Goal: Transaction & Acquisition: Purchase product/service

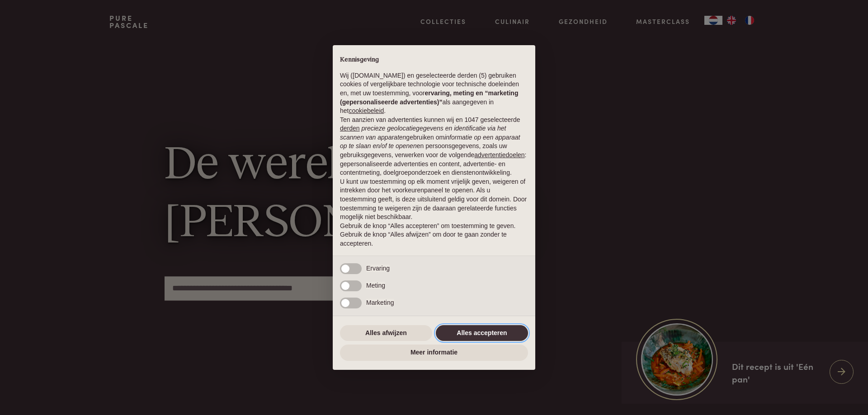
click at [495, 327] on button "Alles accepteren" at bounding box center [482, 333] width 92 height 16
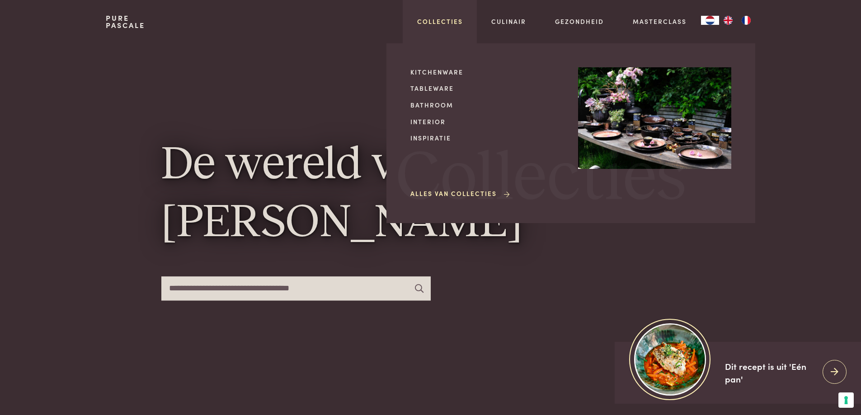
click at [447, 18] on link "Collecties" at bounding box center [440, 21] width 46 height 9
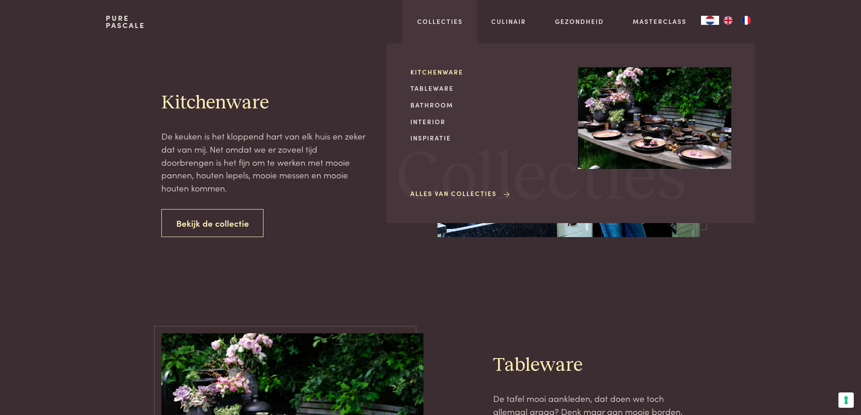
click at [437, 71] on link "Kitchenware" at bounding box center [486, 71] width 153 height 9
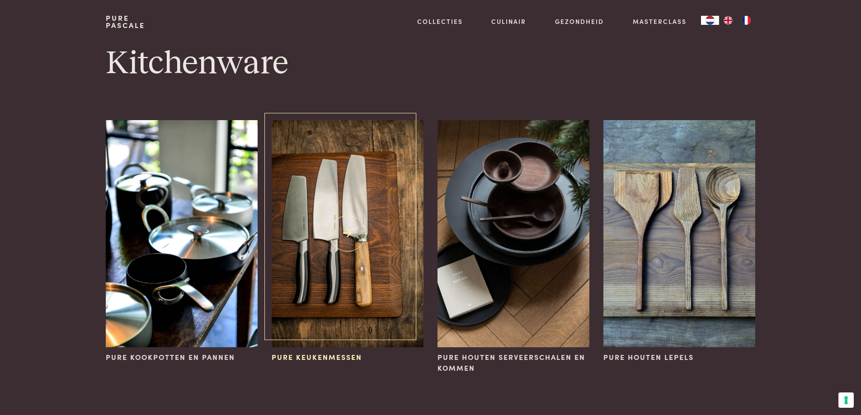
click at [368, 270] on img at bounding box center [347, 233] width 151 height 227
